Goal: Submit feedback/report problem

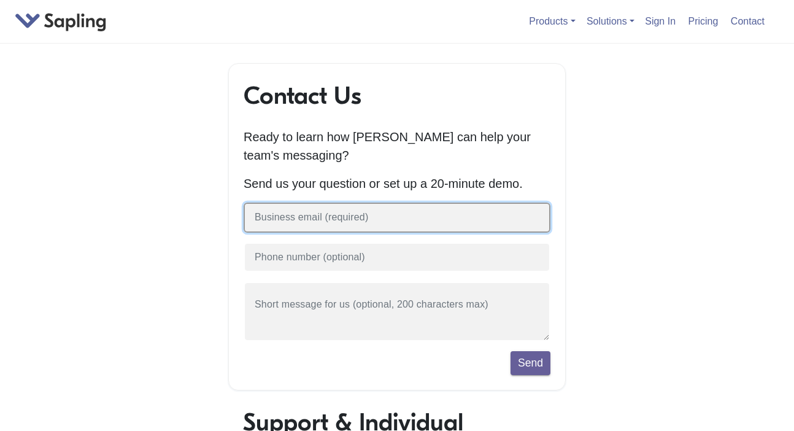
click at [297, 222] on input "text" at bounding box center [397, 218] width 307 height 30
type input "Santa [PERSON_NAME] Youth Soccer League"
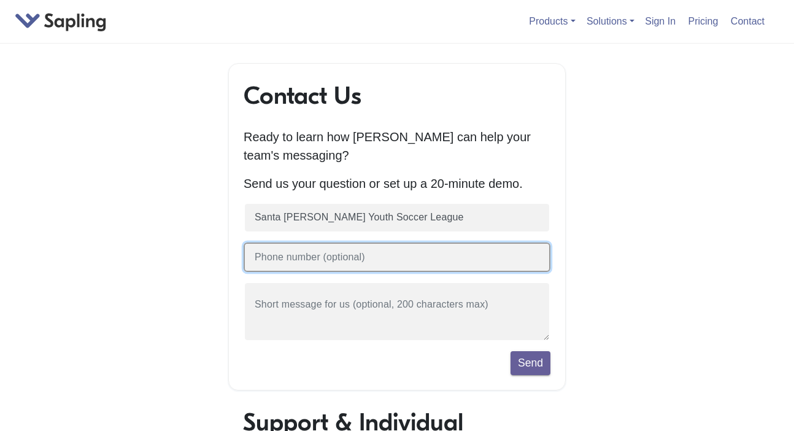
click at [259, 264] on input "text" at bounding box center [397, 257] width 307 height 30
type input "4085953647"
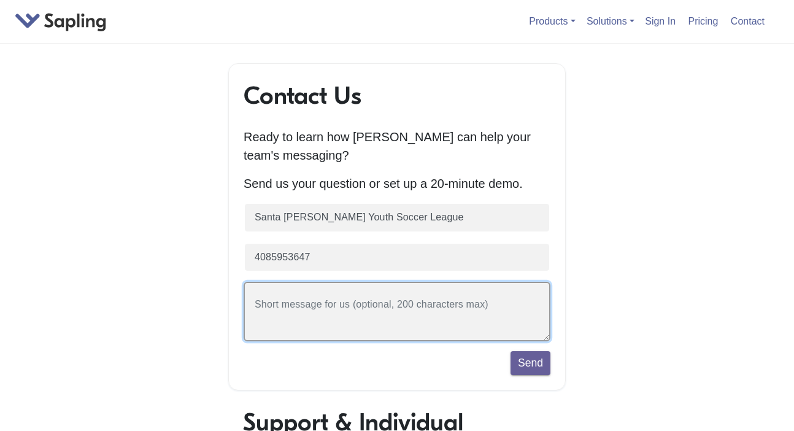
click at [298, 306] on textarea at bounding box center [397, 312] width 307 height 60
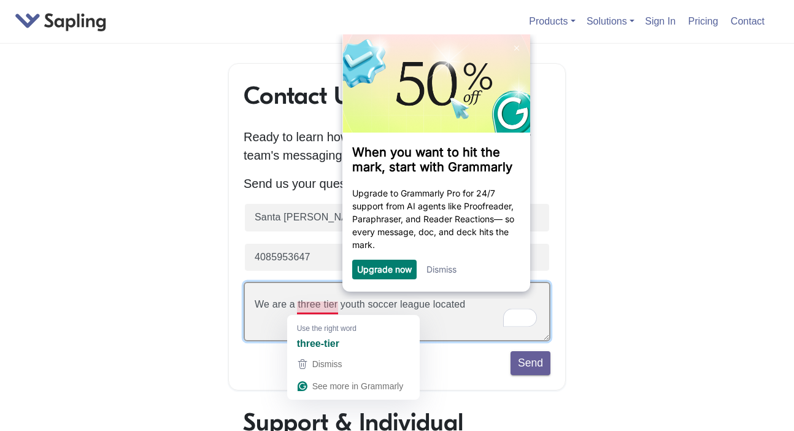
click at [324, 308] on textarea "We are a three tier youth soccer league located" at bounding box center [397, 312] width 307 height 60
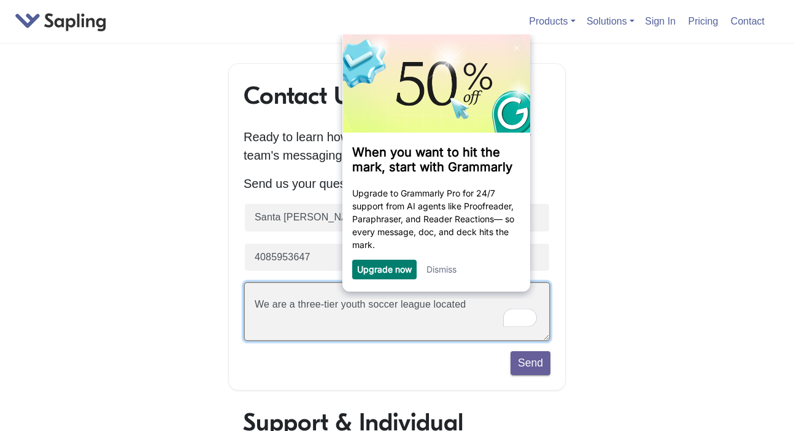
click at [484, 306] on textarea "We are a three-tier youth soccer league located" at bounding box center [397, 312] width 307 height 60
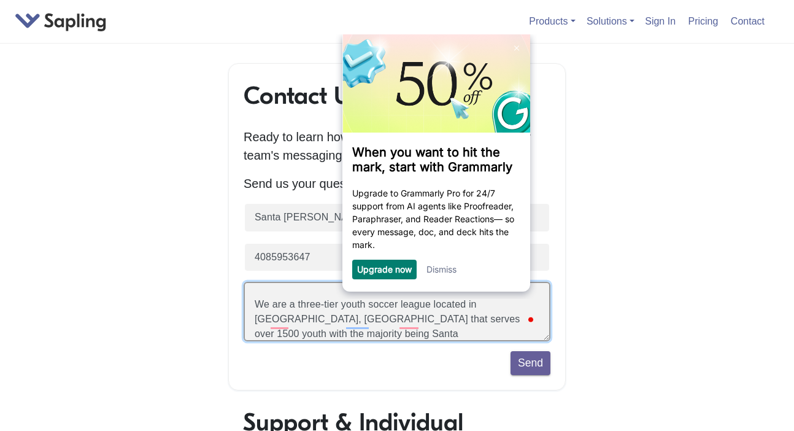
type textarea "We are a three-tier youth soccer league located in [GEOGRAPHIC_DATA], [GEOGRAPH…"
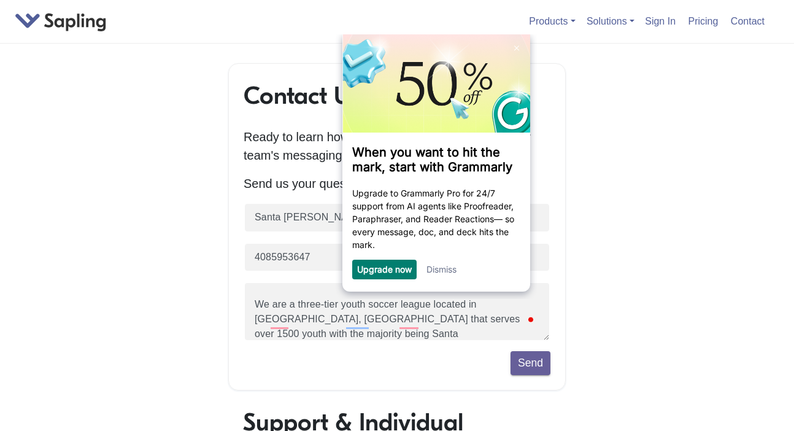
click at [389, 272] on link "Upgrade now" at bounding box center [384, 269] width 55 height 10
